Goal: Information Seeking & Learning: Check status

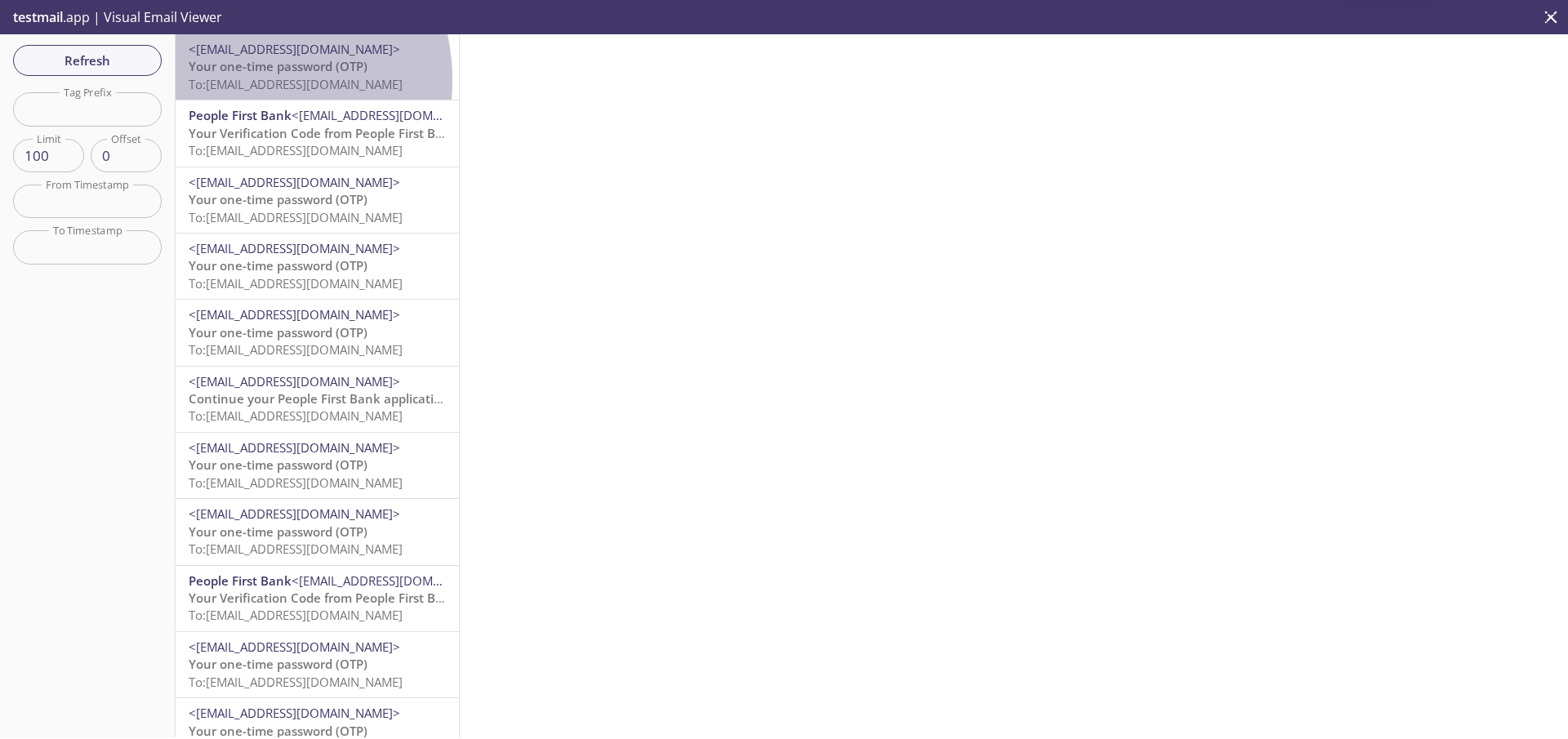
click at [240, 82] on span "To: ta.800624137@inbox.testmail.app" at bounding box center [295, 84] width 214 height 16
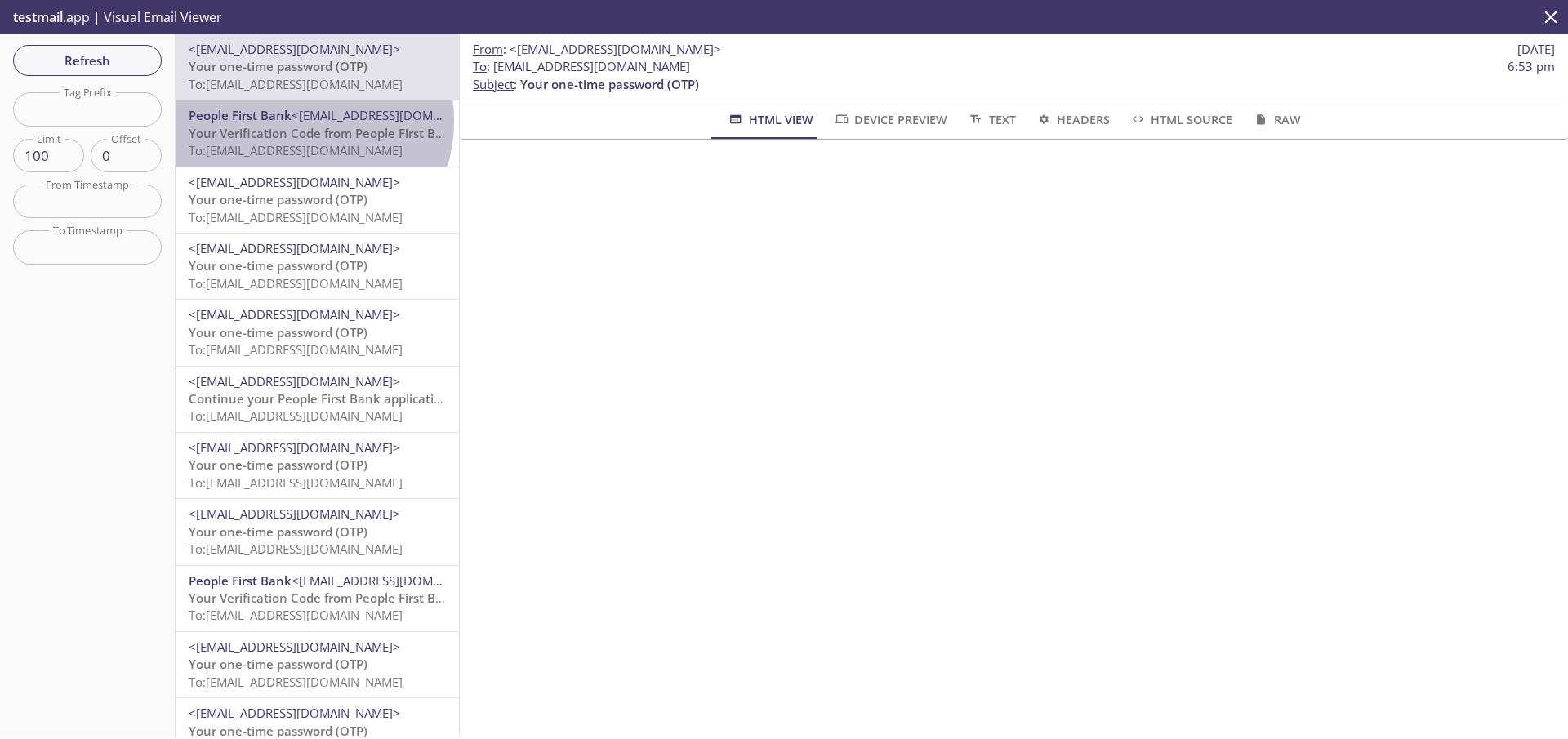
click at [299, 121] on span "<[EMAIL_ADDRESS][DOMAIN_NAME]>" at bounding box center [397, 115] width 212 height 16
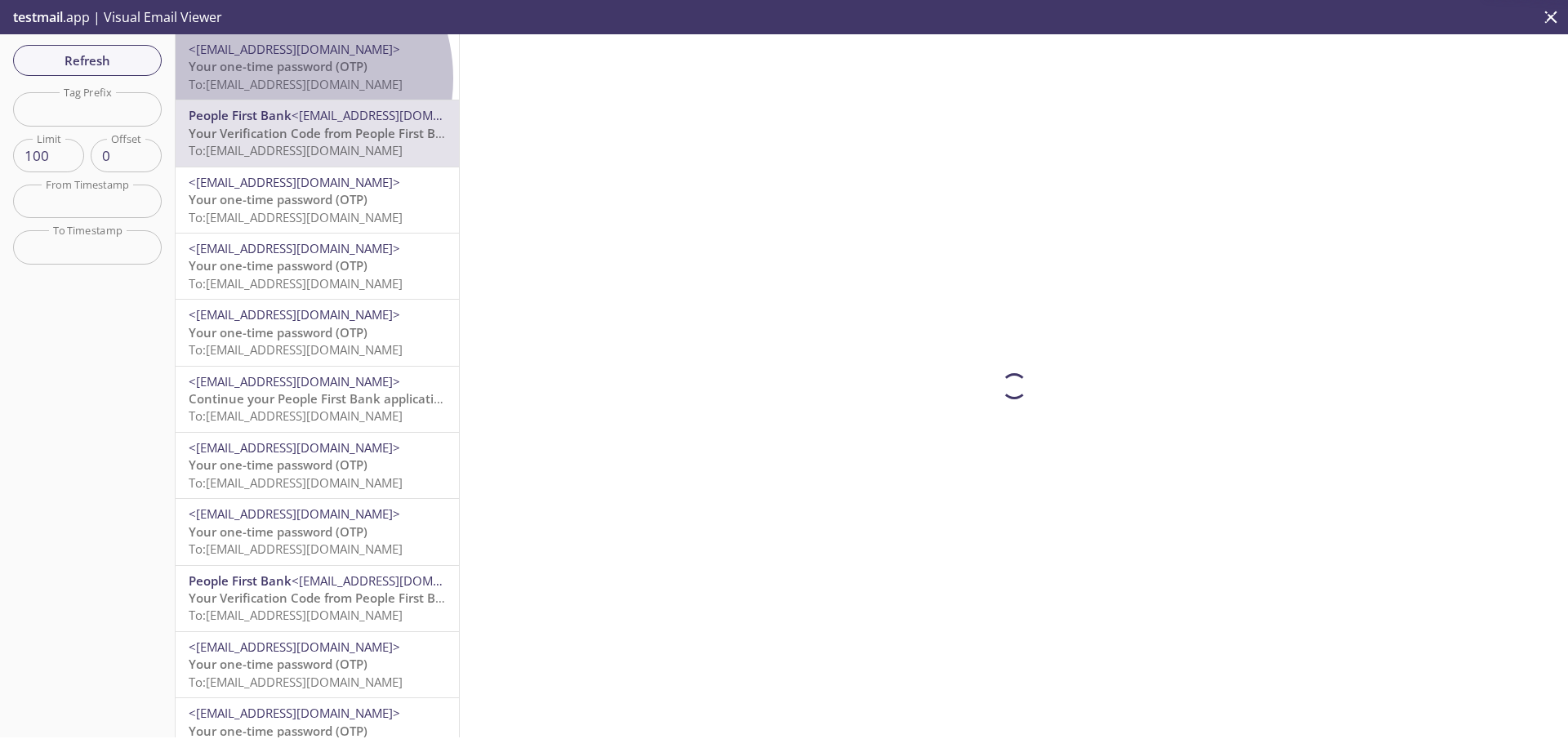
click at [277, 78] on span "To: ta.800624137@inbox.testmail.app" at bounding box center [295, 84] width 214 height 16
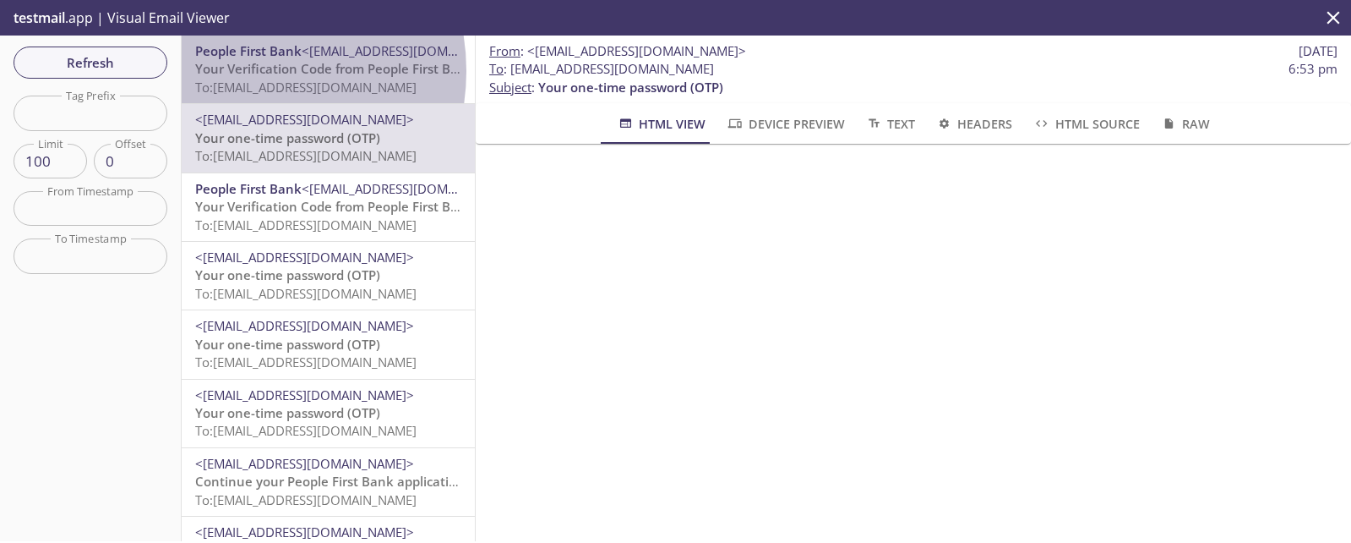
click at [243, 71] on span "Your Verification Code from People First Bank" at bounding box center [334, 68] width 279 height 17
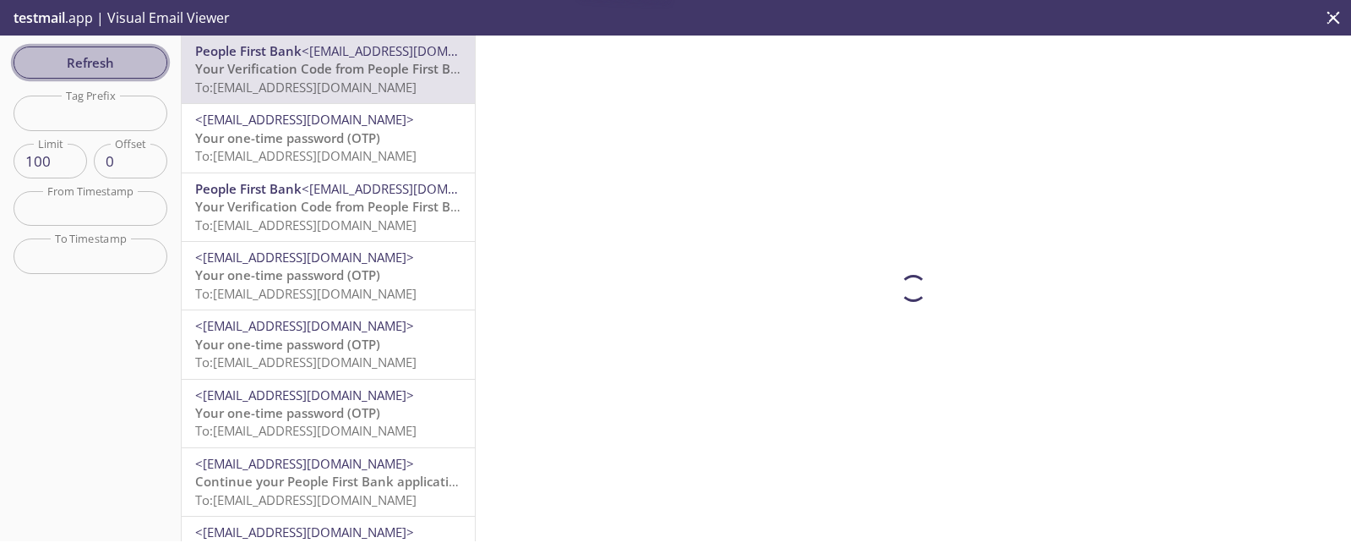
click at [111, 59] on span "Refresh" at bounding box center [90, 63] width 127 height 22
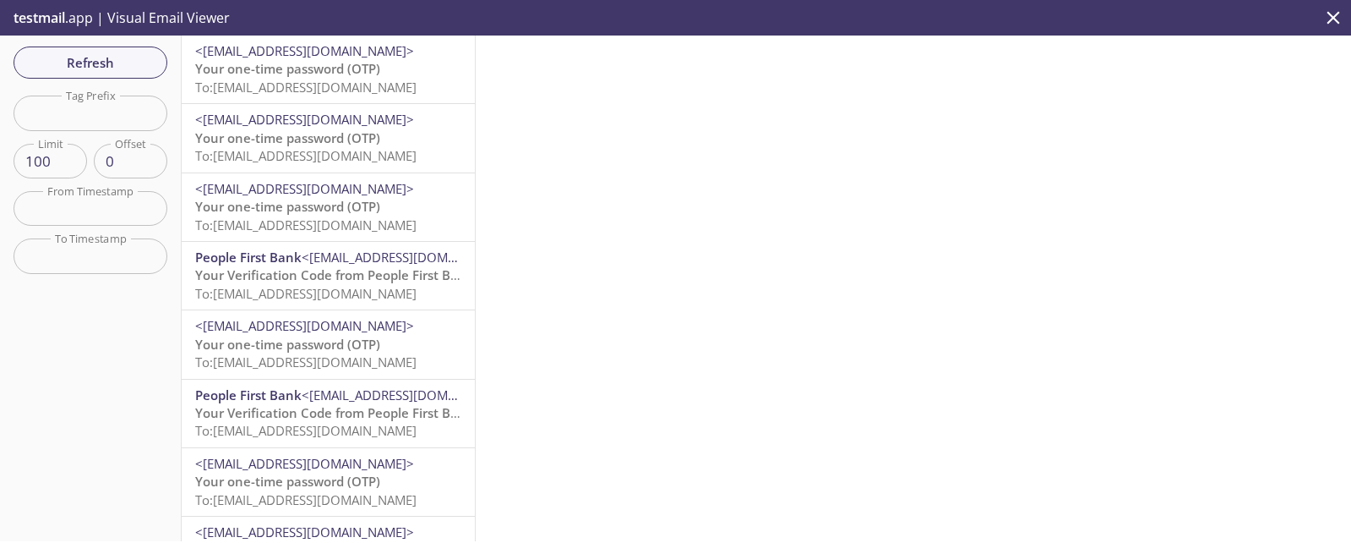
click at [253, 75] on span "Your one-time password (OTP)" at bounding box center [287, 68] width 185 height 17
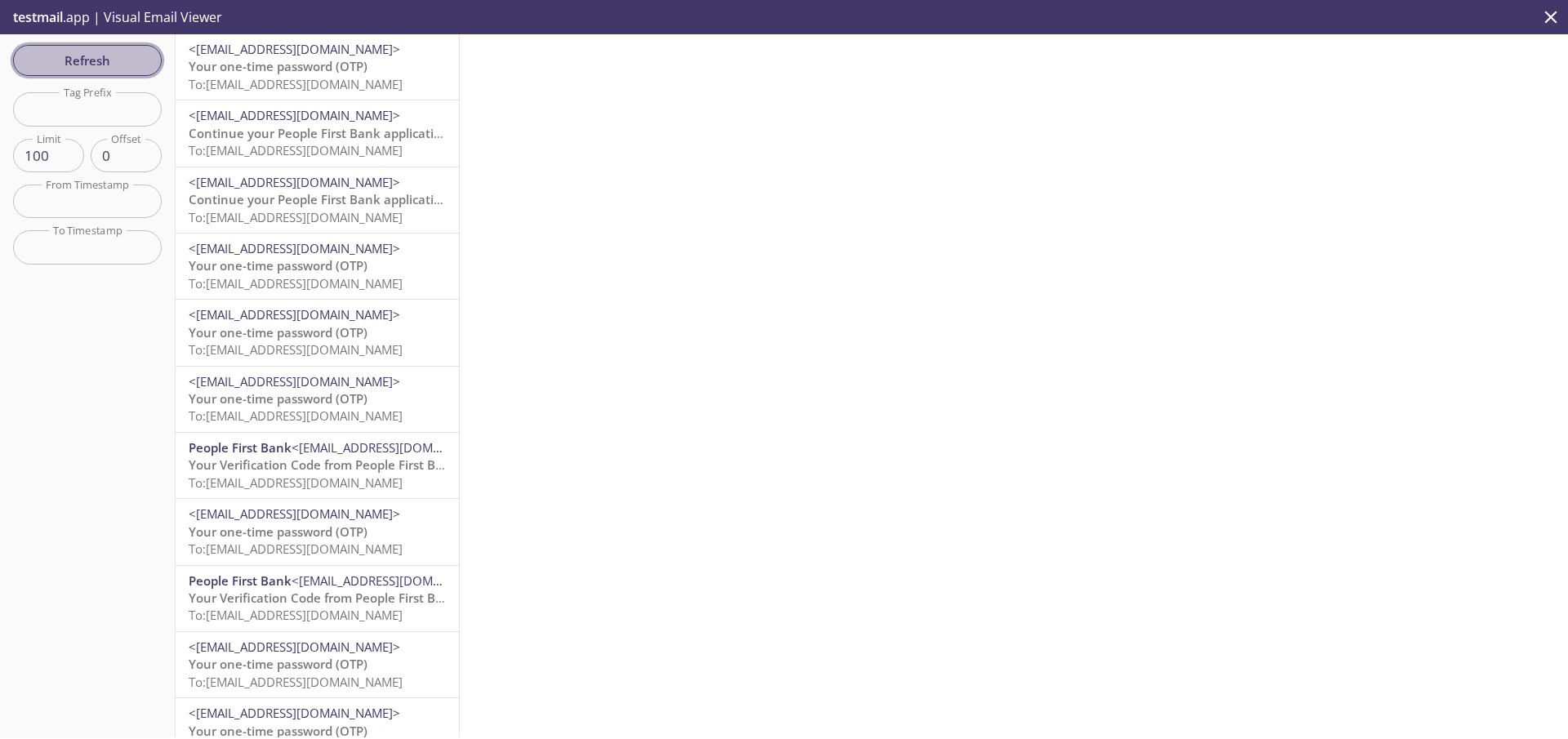
click at [119, 55] on span "Refresh" at bounding box center [87, 61] width 123 height 21
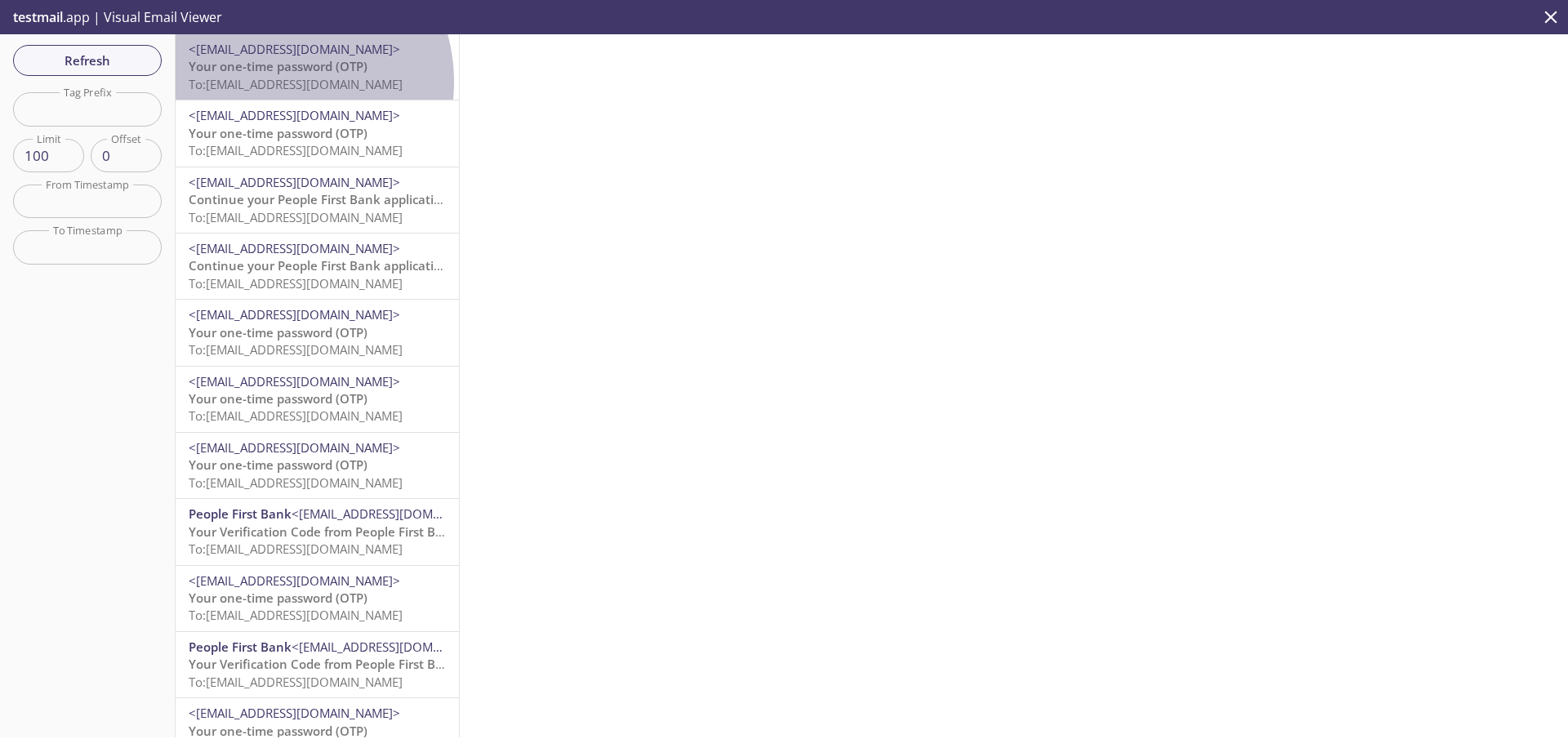
click at [276, 82] on span "To: [EMAIL_ADDRESS][DOMAIN_NAME]" at bounding box center [295, 84] width 214 height 16
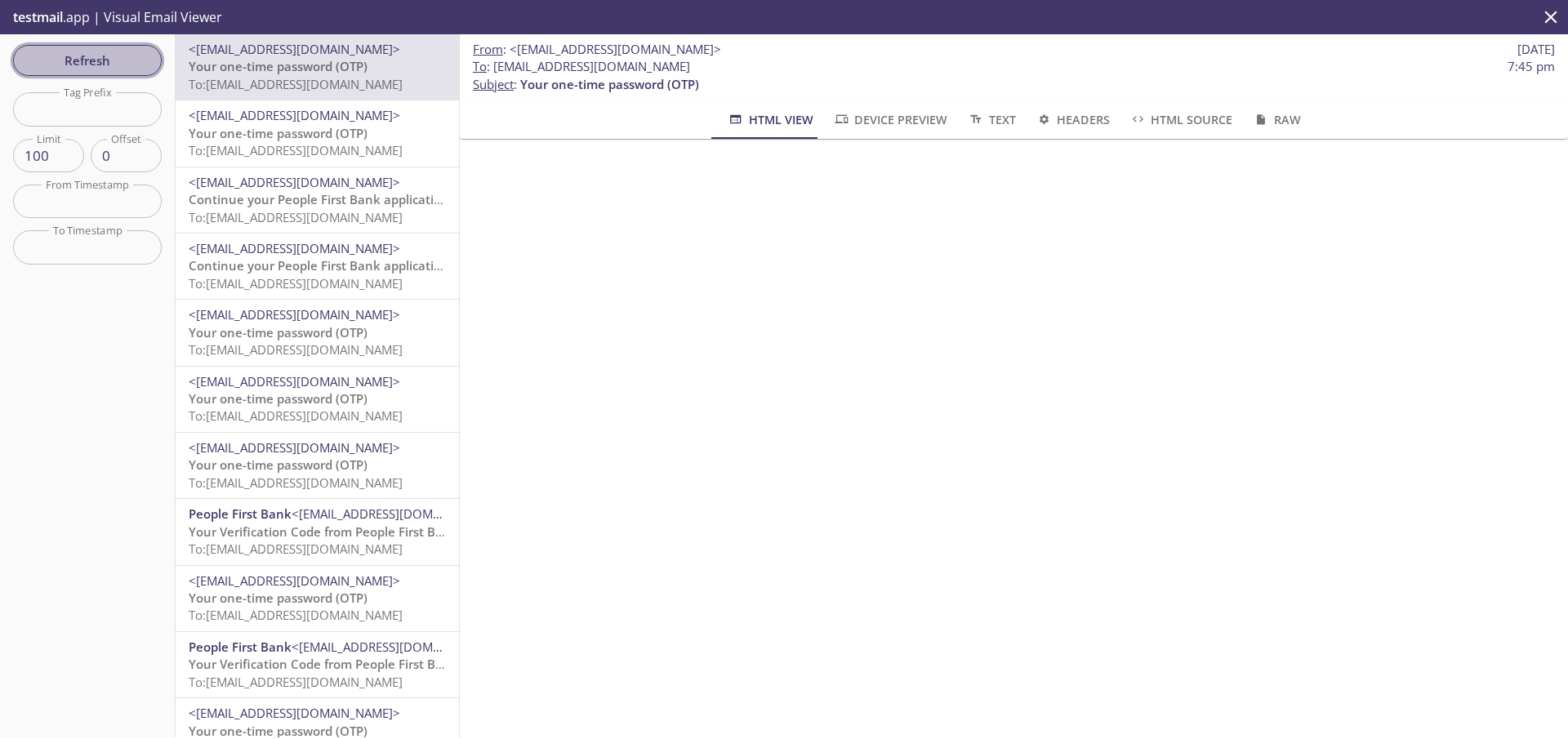
click at [113, 61] on span "Refresh" at bounding box center [87, 61] width 123 height 21
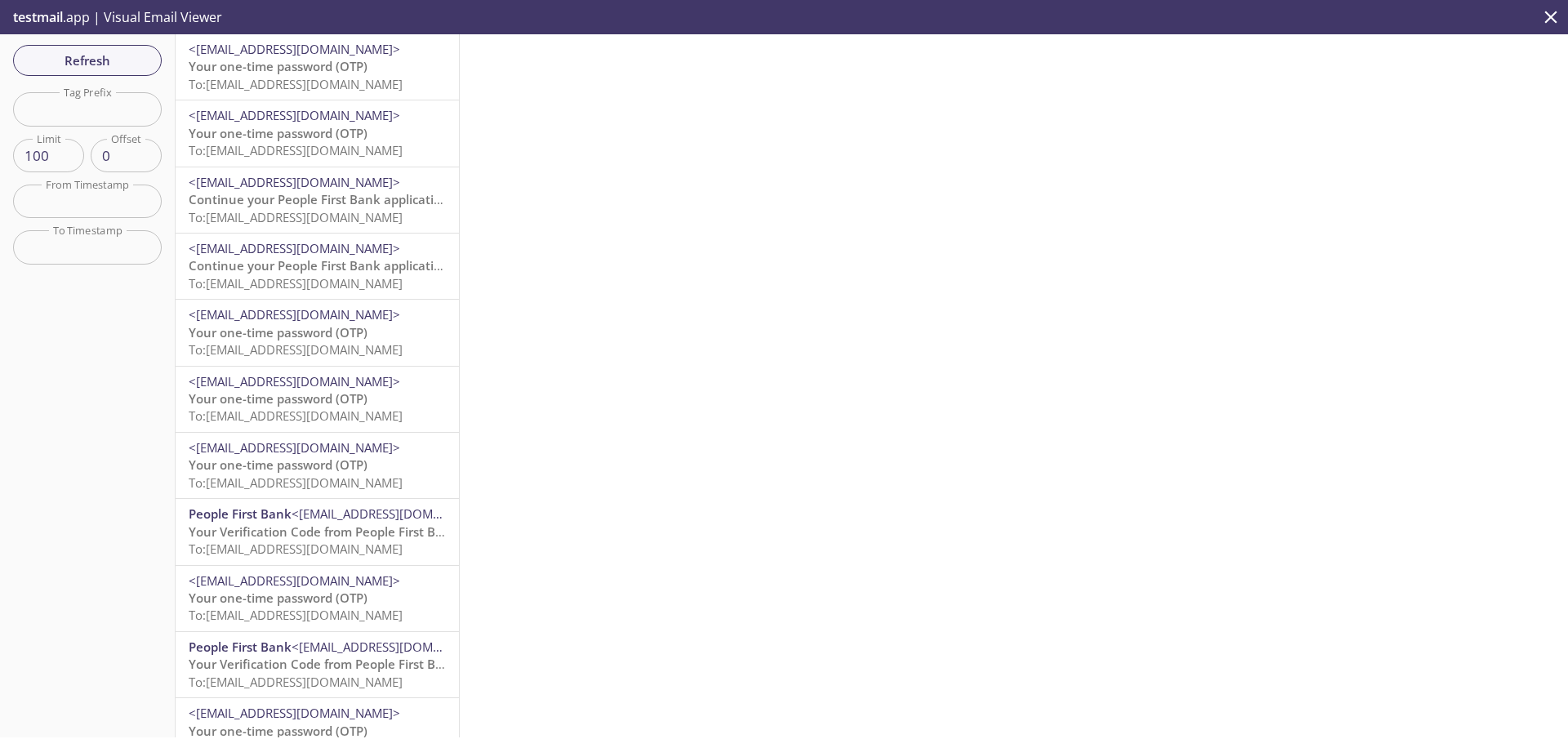
click at [254, 76] on span "To: [EMAIL_ADDRESS][DOMAIN_NAME]" at bounding box center [295, 84] width 214 height 16
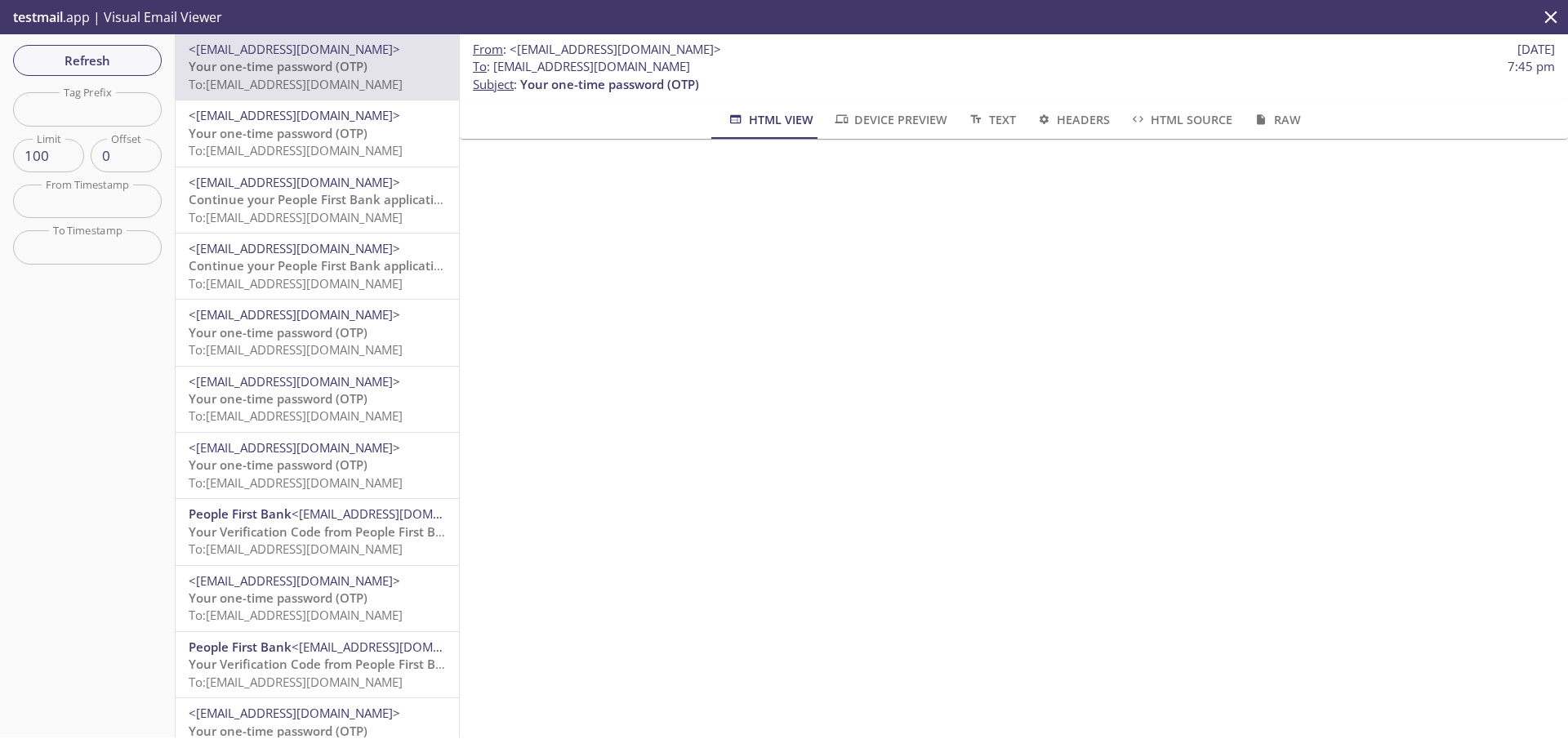
click at [240, 63] on span "Your one-time password (OTP)" at bounding box center [277, 66] width 179 height 16
click at [86, 54] on span "Refresh" at bounding box center [87, 61] width 123 height 21
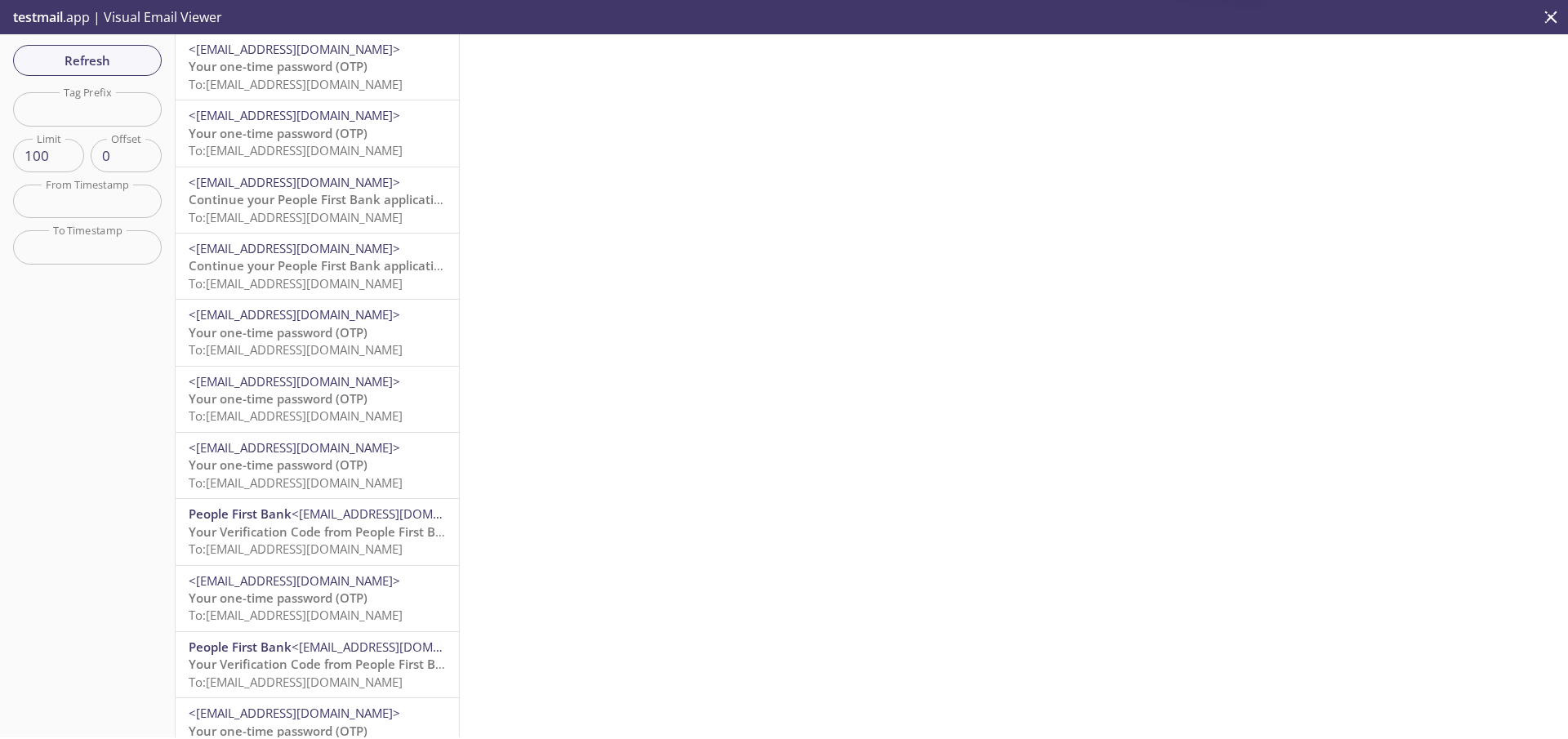
click at [250, 76] on span "To: [EMAIL_ADDRESS][DOMAIN_NAME]" at bounding box center [295, 84] width 214 height 16
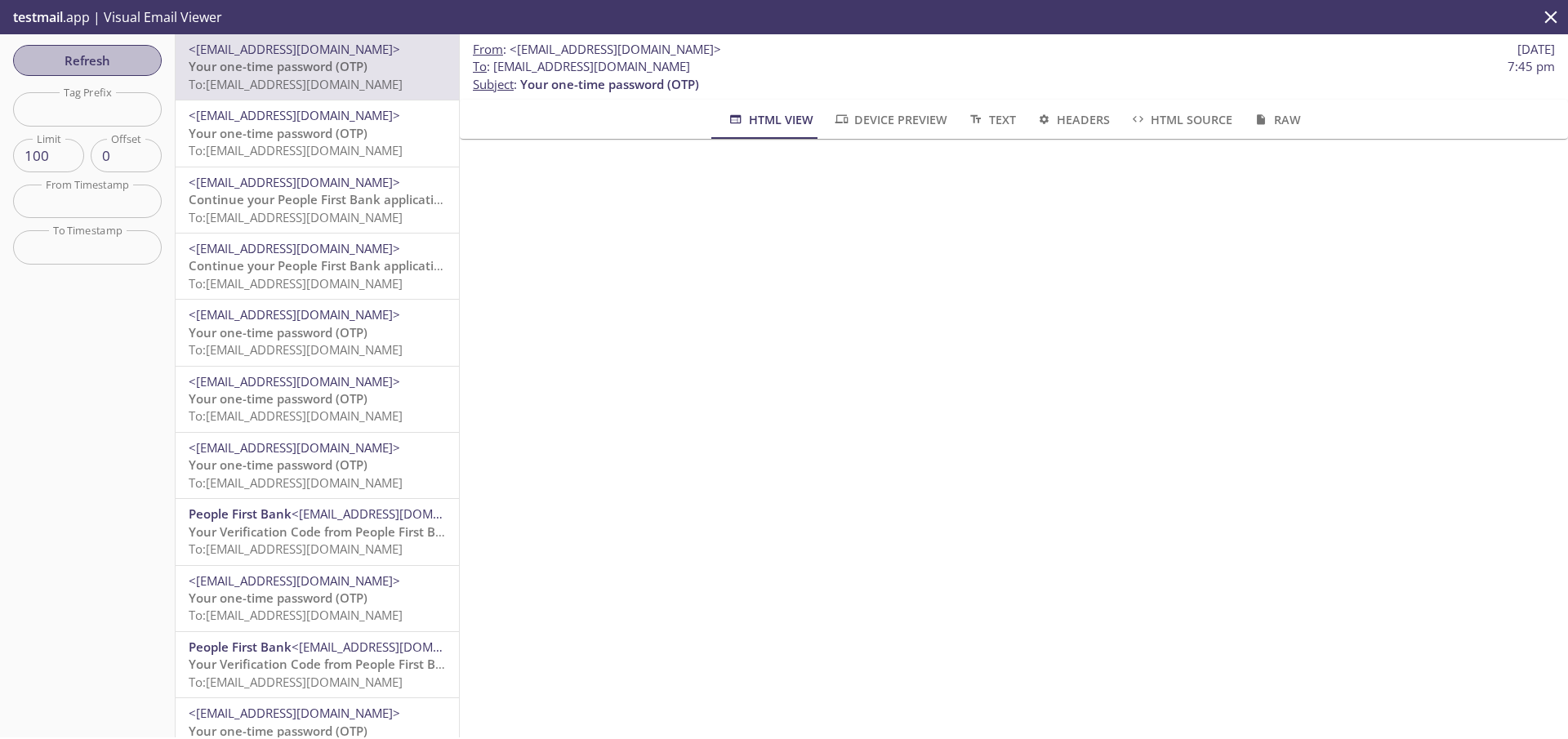
drag, startPoint x: 87, startPoint y: 55, endPoint x: 98, endPoint y: 64, distance: 14.2
click at [87, 56] on span "Refresh" at bounding box center [87, 61] width 123 height 21
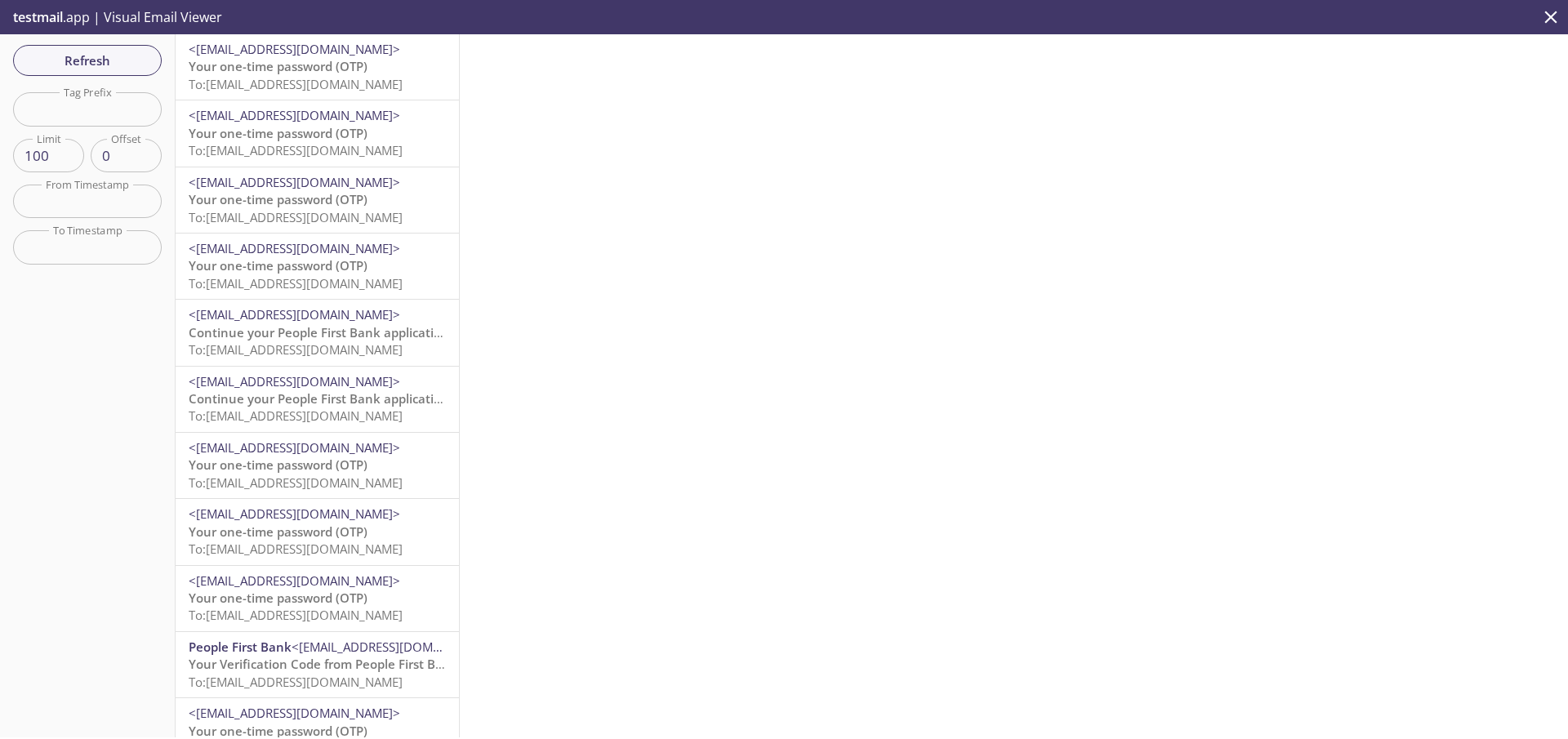
drag, startPoint x: 272, startPoint y: 76, endPoint x: 305, endPoint y: 86, distance: 34.5
click at [271, 76] on span "To: [EMAIL_ADDRESS][DOMAIN_NAME]" at bounding box center [295, 84] width 214 height 16
